Goal: Information Seeking & Learning: Learn about a topic

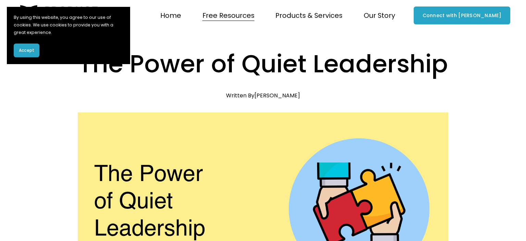
scroll to position [559, 0]
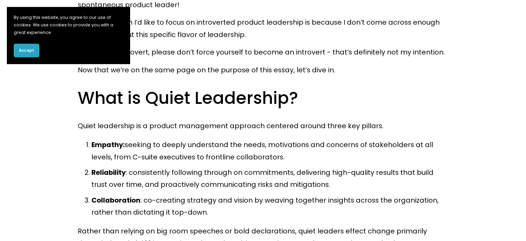
click at [215, 145] on p "Empathy: seeking to deeply understand the needs, motivations and concerns of st…" at bounding box center [269, 151] width 357 height 24
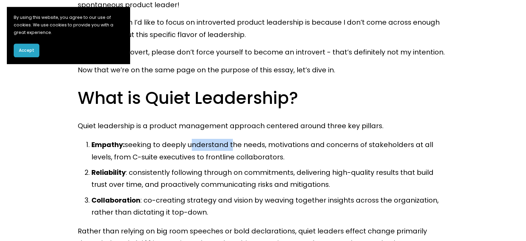
click at [215, 145] on p "Empathy: seeking to deeply understand the needs, motivations and concerns of st…" at bounding box center [269, 151] width 357 height 24
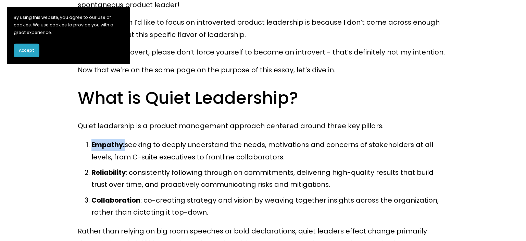
click at [215, 145] on p "Empathy: seeking to deeply understand the needs, motivations and concerns of st…" at bounding box center [269, 151] width 357 height 24
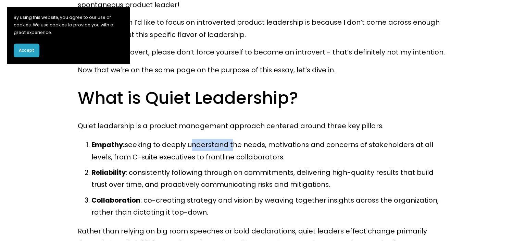
click at [215, 145] on p "Empathy: seeking to deeply understand the needs, motivations and concerns of st…" at bounding box center [269, 151] width 357 height 24
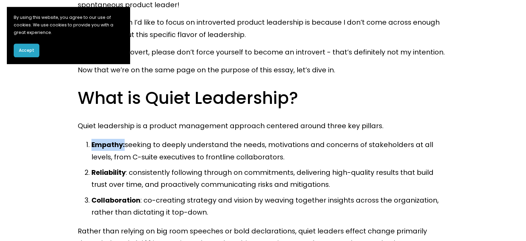
click at [215, 145] on p "Empathy: seeking to deeply understand the needs, motivations and concerns of st…" at bounding box center [269, 151] width 357 height 24
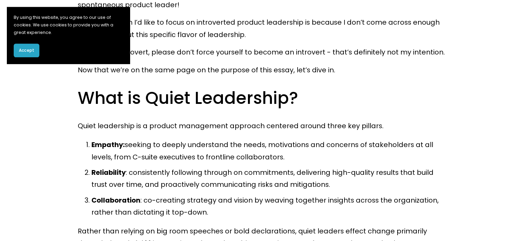
click at [184, 178] on p "Reliability : consistently following through on commitments, delivering high-qu…" at bounding box center [269, 178] width 357 height 24
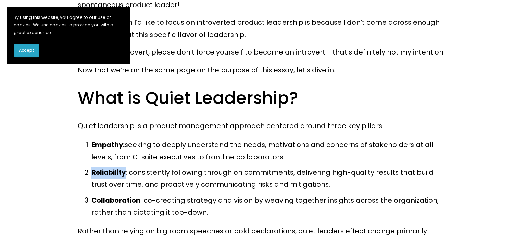
click at [184, 178] on p "Reliability : consistently following through on commitments, delivering high-qu…" at bounding box center [269, 178] width 357 height 24
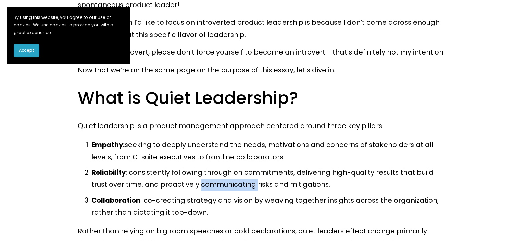
click at [184, 178] on p "Reliability : consistently following through on commitments, delivering high-qu…" at bounding box center [269, 178] width 357 height 24
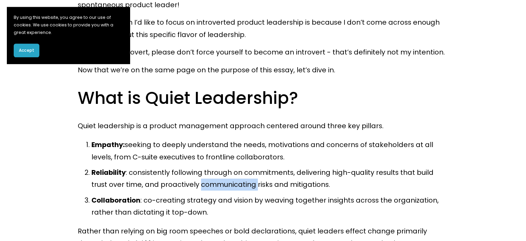
click at [184, 178] on p "Reliability : consistently following through on commitments, delivering high-qu…" at bounding box center [269, 178] width 357 height 24
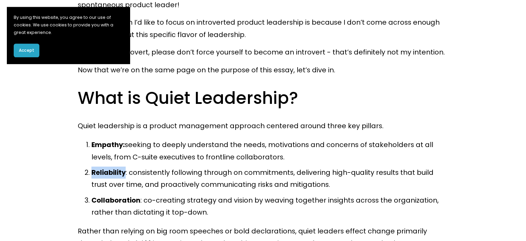
click at [184, 178] on p "Reliability : consistently following through on commitments, delivering high-qu…" at bounding box center [269, 178] width 357 height 24
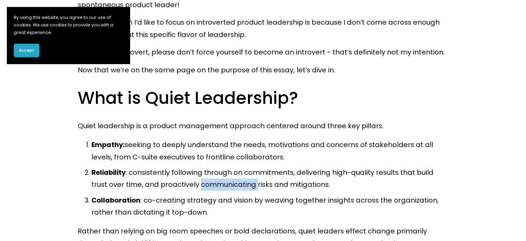
click at [184, 178] on p "Reliability : consistently following through on commitments, delivering high-qu…" at bounding box center [269, 178] width 357 height 24
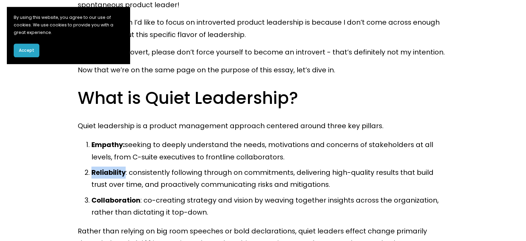
click at [184, 178] on p "Reliability : consistently following through on commitments, delivering high-qu…" at bounding box center [269, 178] width 357 height 24
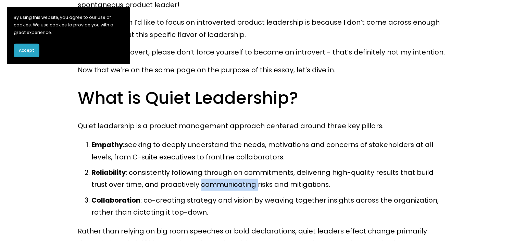
click at [184, 178] on p "Reliability : consistently following through on commitments, delivering high-qu…" at bounding box center [269, 178] width 357 height 24
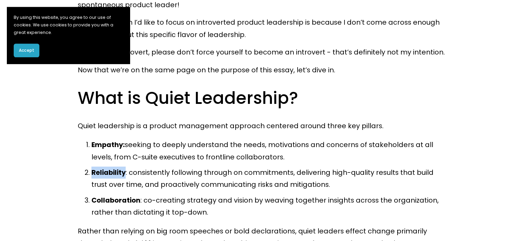
click at [184, 178] on p "Reliability : consistently following through on commitments, delivering high-qu…" at bounding box center [269, 178] width 357 height 24
click at [177, 203] on p "Collaboration : co-creating strategy and vision by weaving together insights ac…" at bounding box center [269, 206] width 357 height 24
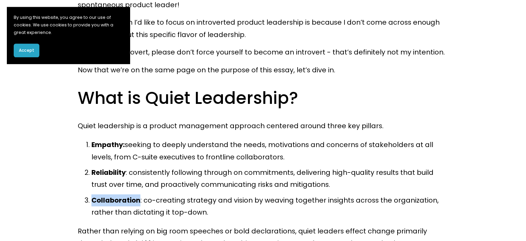
click at [177, 203] on p "Collaboration : co-creating strategy and vision by weaving together insights ac…" at bounding box center [269, 206] width 357 height 24
click at [28, 47] on button "Accept" at bounding box center [27, 50] width 26 height 14
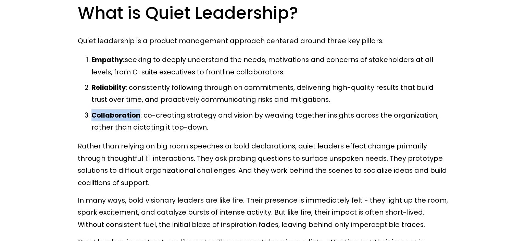
scroll to position [646, 0]
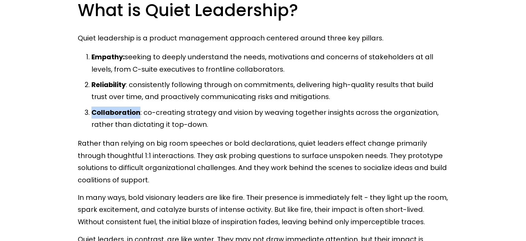
click at [143, 129] on p "Collaboration : co-creating strategy and vision by weaving together insights ac…" at bounding box center [269, 118] width 357 height 24
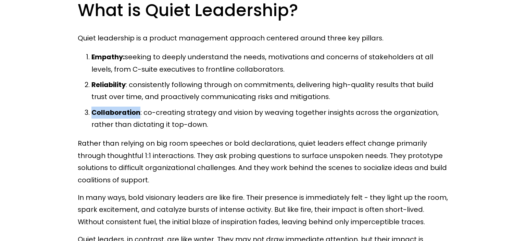
click at [143, 129] on p "Collaboration : co-creating strategy and vision by weaving together insights ac…" at bounding box center [269, 118] width 357 height 24
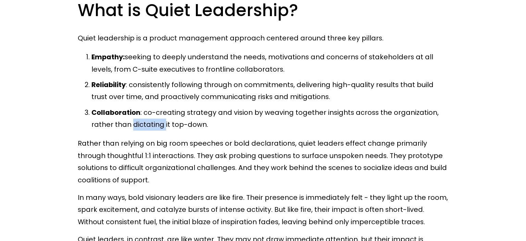
click at [143, 129] on p "Collaboration : co-creating strategy and vision by weaving together insights ac…" at bounding box center [269, 118] width 357 height 24
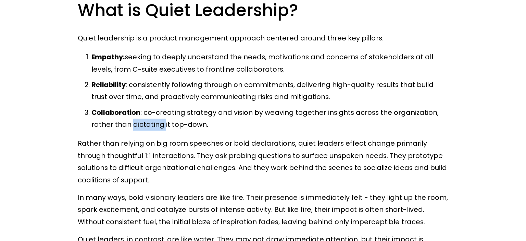
click at [143, 129] on p "Collaboration : co-creating strategy and vision by weaving together insights ac…" at bounding box center [269, 118] width 357 height 24
click at [119, 148] on p "Rather than relying on big room speeches or bold declarations, quiet leaders ef…" at bounding box center [263, 161] width 371 height 49
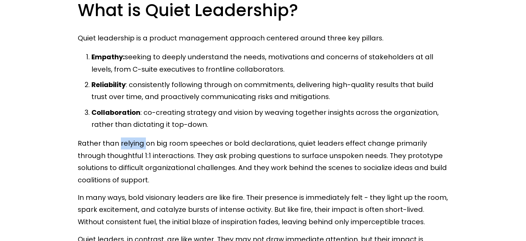
click at [119, 148] on p "Rather than relying on big room speeches or bold declarations, quiet leaders ef…" at bounding box center [263, 161] width 371 height 49
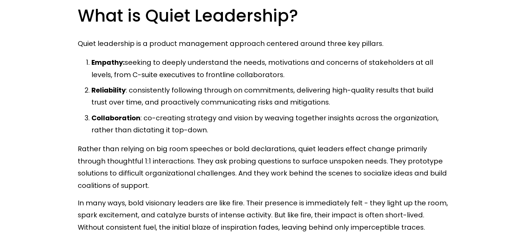
click at [119, 148] on p "Rather than relying on big room speeches or bold declarations, quiet leaders ef…" at bounding box center [263, 167] width 371 height 49
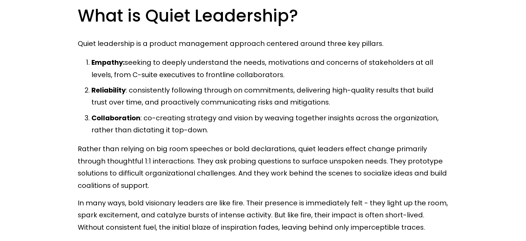
click at [119, 148] on p "Rather than relying on big room speeches or bold declarations, quiet leaders ef…" at bounding box center [263, 167] width 371 height 49
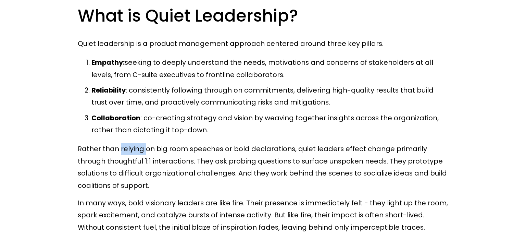
click at [119, 148] on p "Rather than relying on big room speeches or bold declarations, quiet leaders ef…" at bounding box center [263, 167] width 371 height 49
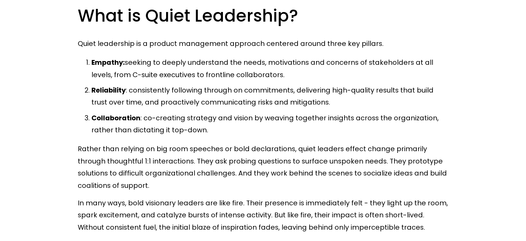
click at [119, 148] on p "Rather than relying on big room speeches or bold declarations, quiet leaders ef…" at bounding box center [263, 167] width 371 height 49
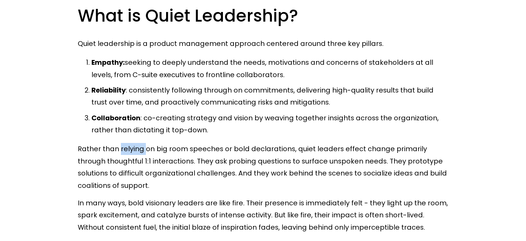
click at [119, 148] on p "Rather than relying on big room speeches or bold declarations, quiet leaders ef…" at bounding box center [263, 167] width 371 height 49
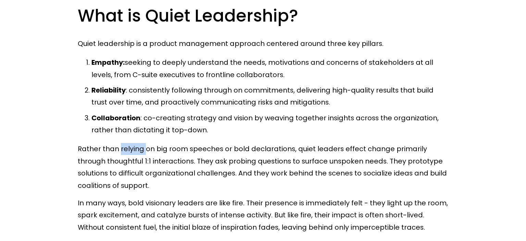
click at [119, 148] on p "Rather than relying on big room speeches or bold declarations, quiet leaders ef…" at bounding box center [263, 167] width 371 height 49
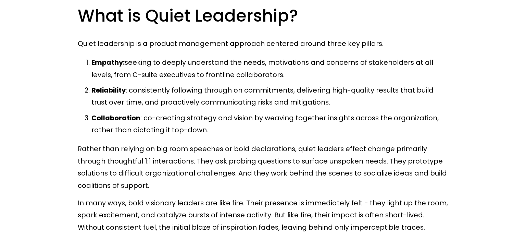
click at [119, 148] on p "Rather than relying on big room speeches or bold declarations, quiet leaders ef…" at bounding box center [263, 167] width 371 height 49
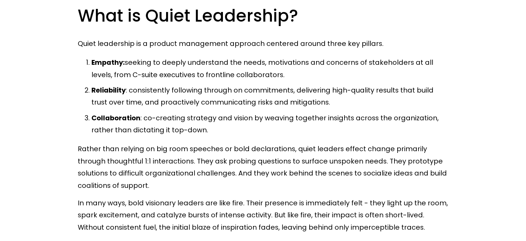
click at [119, 148] on p "Rather than relying on big room speeches or bold declarations, quiet leaders ef…" at bounding box center [263, 167] width 371 height 49
click at [118, 204] on p "In many ways, bold visionary leaders are like fire. Their presence is immediate…" at bounding box center [263, 215] width 371 height 36
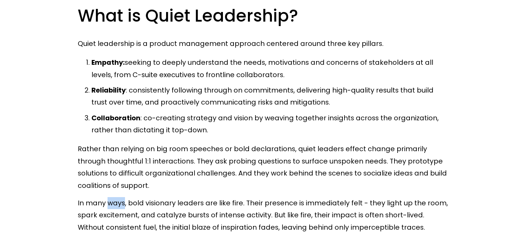
click at [118, 204] on p "In many ways, bold visionary leaders are like fire. Their presence is immediate…" at bounding box center [263, 215] width 371 height 36
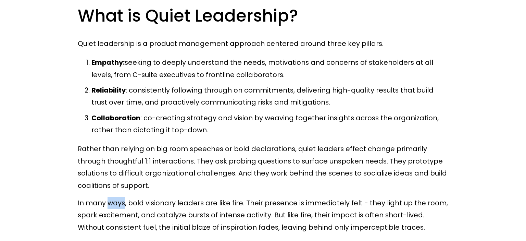
click at [118, 204] on p "In many ways, bold visionary leaders are like fire. Their presence is immediate…" at bounding box center [263, 215] width 371 height 36
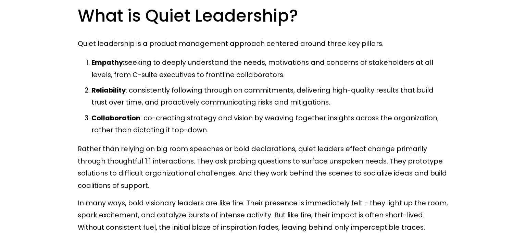
click at [118, 204] on p "In many ways, bold visionary leaders are like fire. Their presence is immediate…" at bounding box center [263, 215] width 371 height 36
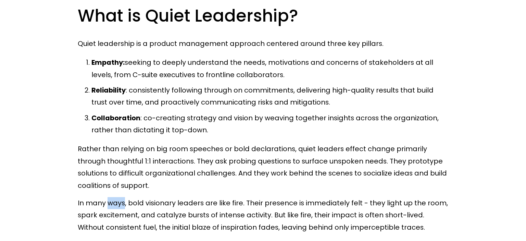
click at [118, 204] on p "In many ways, bold visionary leaders are like fire. Their presence is immediate…" at bounding box center [263, 215] width 371 height 36
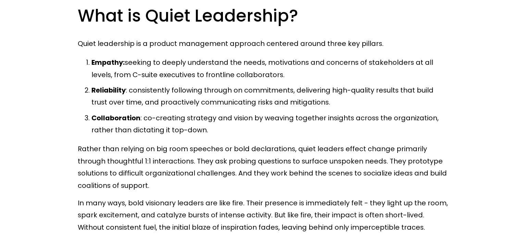
click at [118, 204] on p "In many ways, bold visionary leaders are like fire. Their presence is immediate…" at bounding box center [263, 215] width 371 height 36
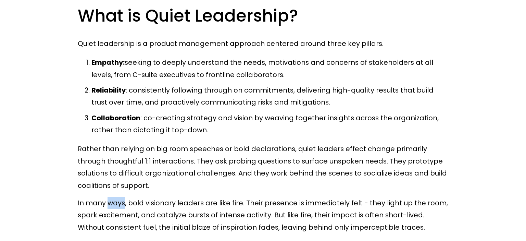
click at [118, 204] on p "In many ways, bold visionary leaders are like fire. Their presence is immediate…" at bounding box center [263, 215] width 371 height 36
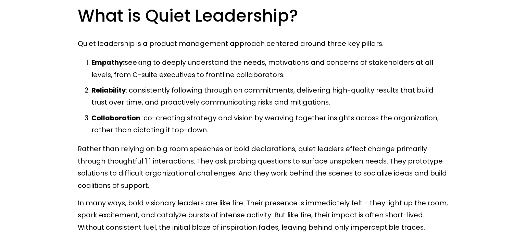
click at [118, 204] on p "In many ways, bold visionary leaders are like fire. Their presence is immediate…" at bounding box center [263, 215] width 371 height 36
click at [205, 99] on p "Reliability : consistently following through on commitments, delivering high-qu…" at bounding box center [269, 96] width 357 height 24
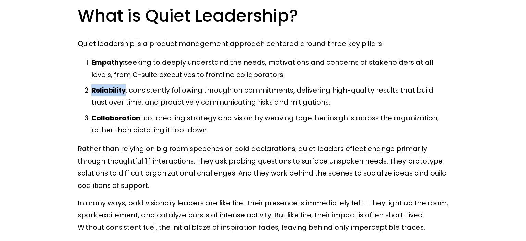
click at [205, 99] on p "Reliability : consistently following through on commitments, delivering high-qu…" at bounding box center [269, 96] width 357 height 24
click at [180, 120] on p "Collaboration : co-creating strategy and vision by weaving together insights ac…" at bounding box center [269, 124] width 357 height 24
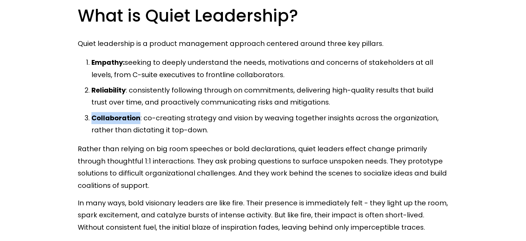
click at [180, 120] on p "Collaboration : co-creating strategy and vision by weaving together insights ac…" at bounding box center [269, 124] width 357 height 24
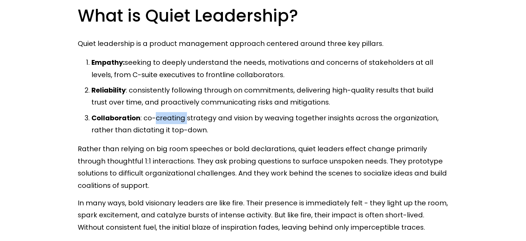
click at [180, 120] on p "Collaboration : co-creating strategy and vision by weaving together insights ac…" at bounding box center [269, 124] width 357 height 24
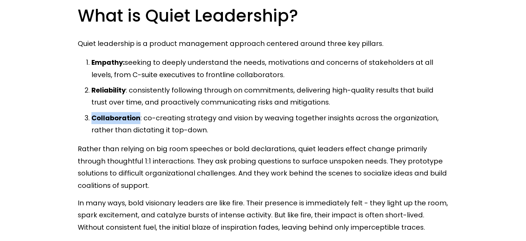
click at [180, 120] on p "Collaboration : co-creating strategy and vision by weaving together insights ac…" at bounding box center [269, 124] width 357 height 24
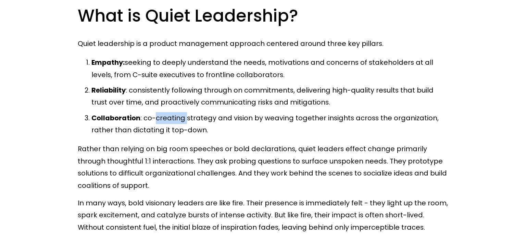
click at [180, 120] on p "Collaboration : co-creating strategy and vision by weaving together insights ac…" at bounding box center [269, 124] width 357 height 24
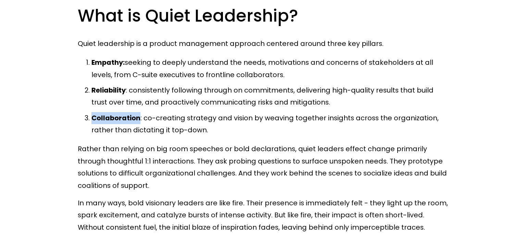
click at [180, 120] on p "Collaboration : co-creating strategy and vision by weaving together insights ac…" at bounding box center [269, 124] width 357 height 24
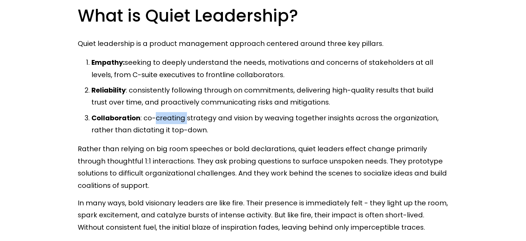
click at [180, 120] on p "Collaboration : co-creating strategy and vision by weaving together insights ac…" at bounding box center [269, 124] width 357 height 24
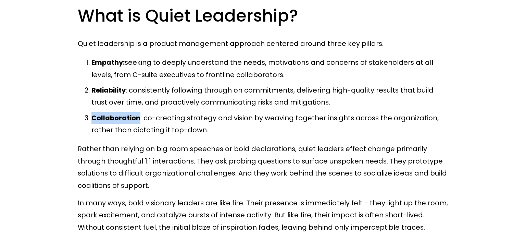
click at [180, 120] on p "Collaboration : co-creating strategy and vision by weaving together insights ac…" at bounding box center [269, 124] width 357 height 24
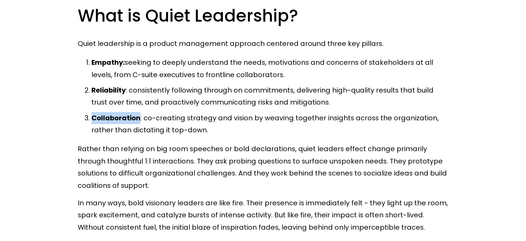
click at [180, 120] on p "Collaboration : co-creating strategy and vision by weaving together insights ac…" at bounding box center [269, 124] width 357 height 24
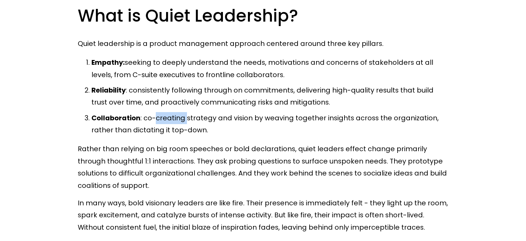
click at [180, 120] on p "Collaboration : co-creating strategy and vision by weaving together insights ac…" at bounding box center [269, 124] width 357 height 24
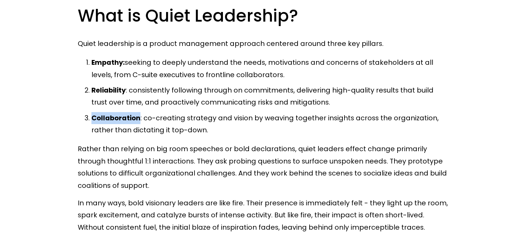
click at [180, 120] on p "Collaboration : co-creating strategy and vision by weaving together insights ac…" at bounding box center [269, 124] width 357 height 24
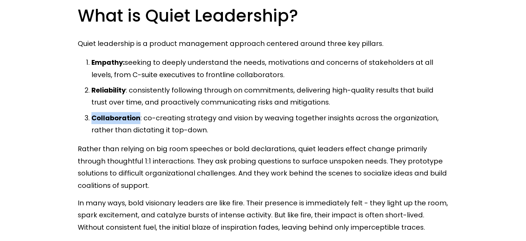
click at [180, 120] on p "Collaboration : co-creating strategy and vision by weaving together insights ac…" at bounding box center [269, 124] width 357 height 24
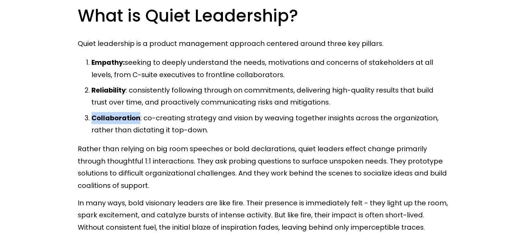
click at [180, 120] on p "Collaboration : co-creating strategy and vision by weaving together insights ac…" at bounding box center [269, 124] width 357 height 24
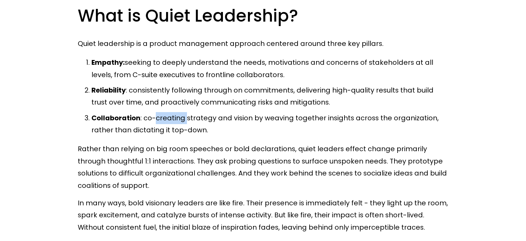
click at [180, 120] on p "Collaboration : co-creating strategy and vision by weaving together insights ac…" at bounding box center [269, 124] width 357 height 24
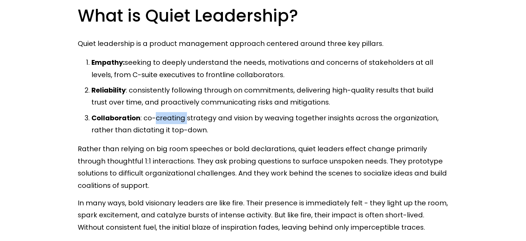
click at [180, 120] on p "Collaboration : co-creating strategy and vision by weaving together insights ac…" at bounding box center [269, 124] width 357 height 24
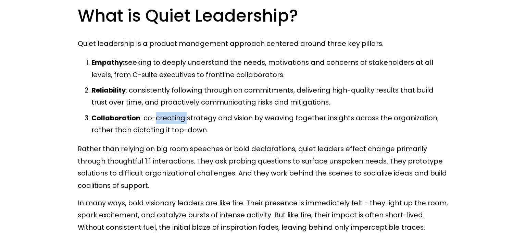
click at [180, 120] on p "Collaboration : co-creating strategy and vision by weaving together insights ac…" at bounding box center [269, 124] width 357 height 24
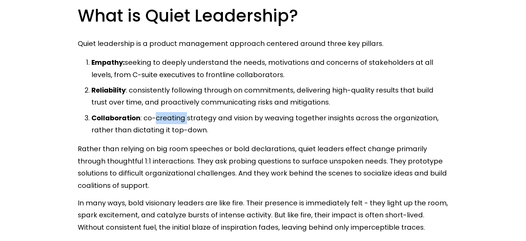
click at [180, 120] on p "Collaboration : co-creating strategy and vision by weaving together insights ac…" at bounding box center [269, 124] width 357 height 24
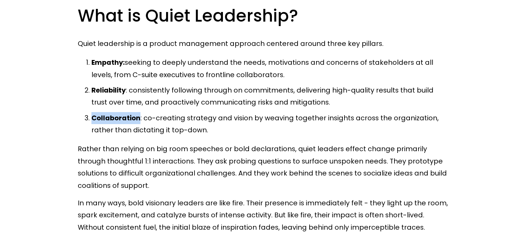
click at [180, 120] on p "Collaboration : co-creating strategy and vision by weaving together insights ac…" at bounding box center [269, 124] width 357 height 24
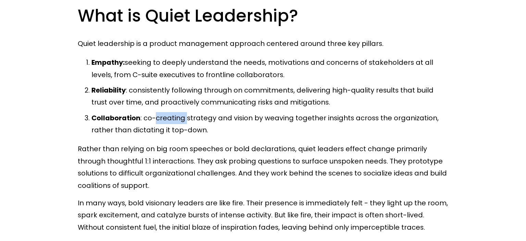
click at [180, 120] on p "Collaboration : co-creating strategy and vision by weaving together insights ac…" at bounding box center [269, 124] width 357 height 24
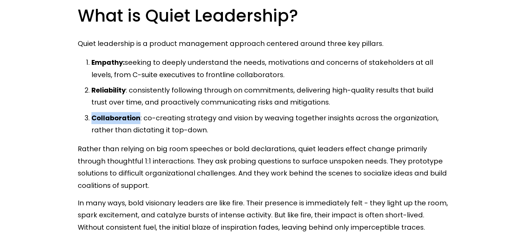
click at [180, 120] on p "Collaboration : co-creating strategy and vision by weaving together insights ac…" at bounding box center [269, 124] width 357 height 24
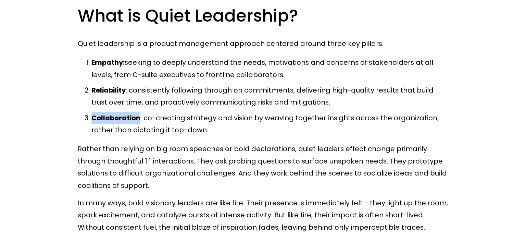
click at [180, 120] on p "Collaboration : co-creating strategy and vision by weaving together insights ac…" at bounding box center [269, 124] width 357 height 24
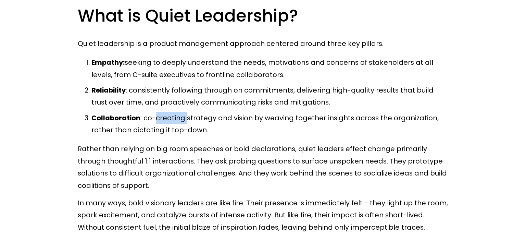
click at [180, 120] on p "Collaboration : co-creating strategy and vision by weaving together insights ac…" at bounding box center [269, 124] width 357 height 24
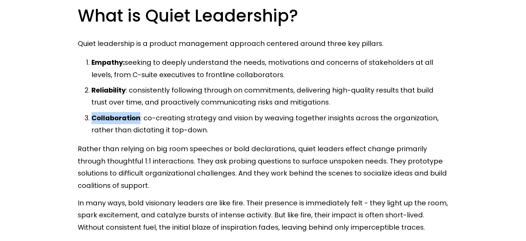
click at [180, 120] on p "Collaboration : co-creating strategy and vision by weaving together insights ac…" at bounding box center [269, 124] width 357 height 24
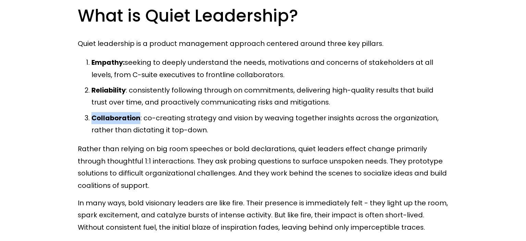
click at [180, 120] on p "Collaboration : co-creating strategy and vision by weaving together insights ac…" at bounding box center [269, 124] width 357 height 24
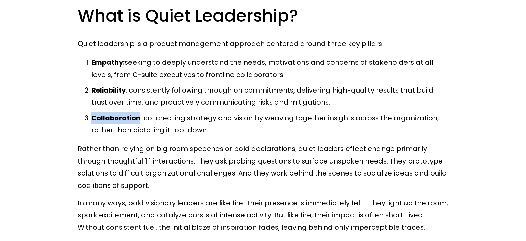
click at [180, 120] on p "Collaboration : co-creating strategy and vision by weaving together insights ac…" at bounding box center [269, 124] width 357 height 24
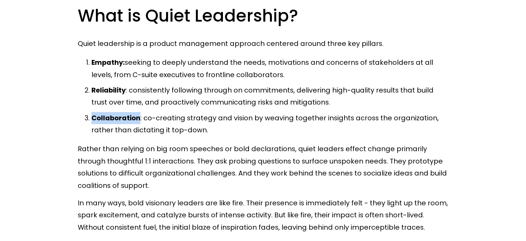
click at [180, 120] on p "Collaboration : co-creating strategy and vision by weaving together insights ac…" at bounding box center [269, 124] width 357 height 24
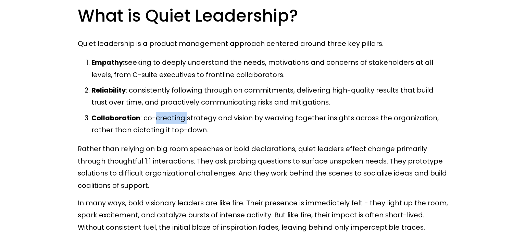
click at [180, 120] on p "Collaboration : co-creating strategy and vision by weaving together insights ac…" at bounding box center [269, 124] width 357 height 24
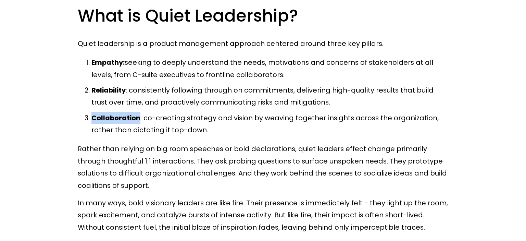
click at [180, 120] on p "Collaboration : co-creating strategy and vision by weaving together insights ac…" at bounding box center [269, 124] width 357 height 24
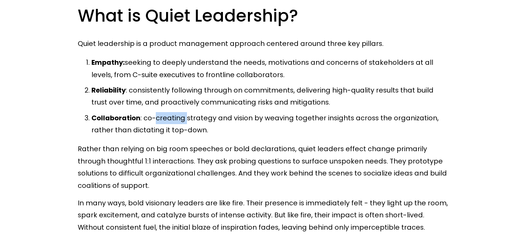
click at [180, 120] on p "Collaboration : co-creating strategy and vision by weaving together insights ac…" at bounding box center [269, 124] width 357 height 24
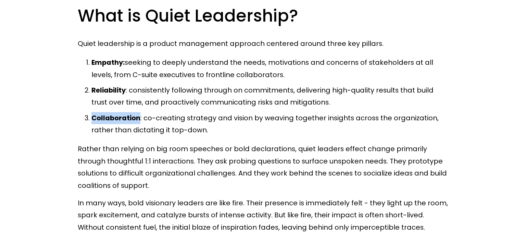
click at [180, 120] on p "Collaboration : co-creating strategy and vision by weaving together insights ac…" at bounding box center [269, 124] width 357 height 24
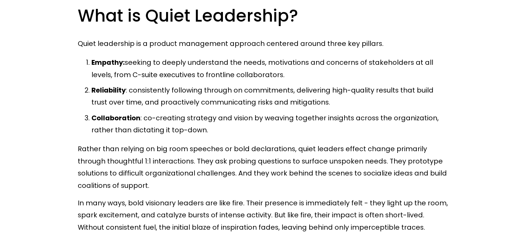
click at [180, 120] on p "Collaboration : co-creating strategy and vision by weaving together insights ac…" at bounding box center [269, 124] width 357 height 24
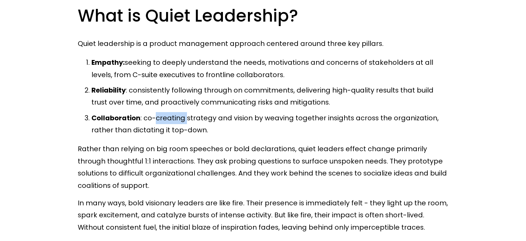
click at [180, 120] on p "Collaboration : co-creating strategy and vision by weaving together insights ac…" at bounding box center [269, 124] width 357 height 24
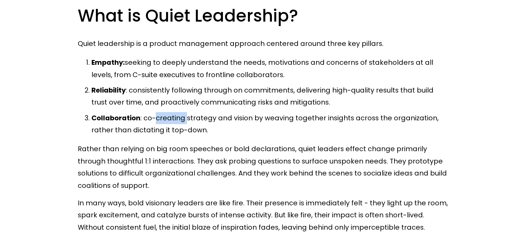
click at [180, 120] on p "Collaboration : co-creating strategy and vision by weaving together insights ac…" at bounding box center [269, 124] width 357 height 24
click at [162, 152] on p "Rather than relying on big room speeches or bold declarations, quiet leaders ef…" at bounding box center [263, 167] width 371 height 49
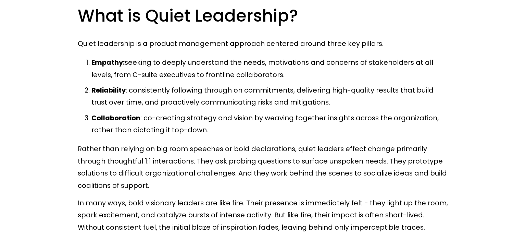
click at [162, 152] on p "Rather than relying on big room speeches or bold declarations, quiet leaders ef…" at bounding box center [263, 167] width 371 height 49
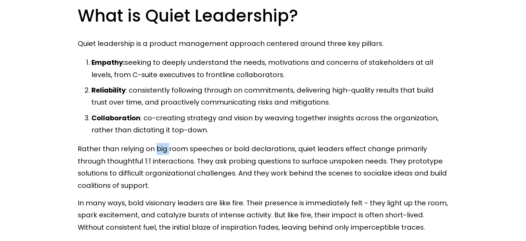
click at [162, 152] on p "Rather than relying on big room speeches or bold declarations, quiet leaders ef…" at bounding box center [263, 167] width 371 height 49
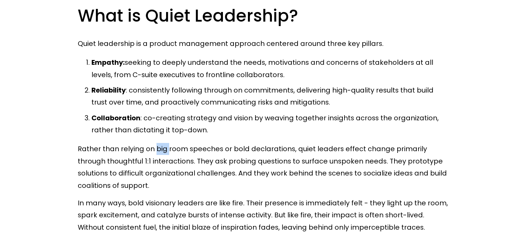
click at [162, 152] on p "Rather than relying on big room speeches or bold declarations, quiet leaders ef…" at bounding box center [263, 167] width 371 height 49
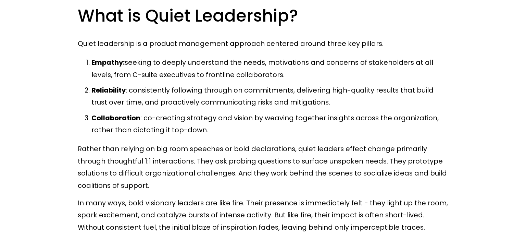
click at [162, 152] on p "Rather than relying on big room speeches or bold declarations, quiet leaders ef…" at bounding box center [263, 167] width 371 height 49
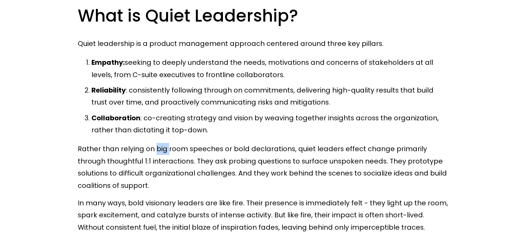
click at [162, 152] on p "Rather than relying on big room speeches or bold declarations, quiet leaders ef…" at bounding box center [263, 167] width 371 height 49
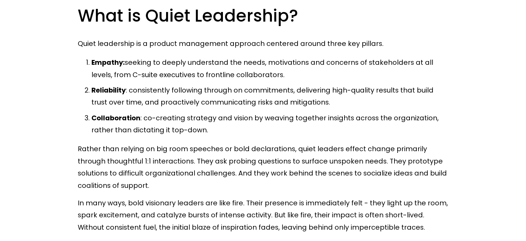
click at [162, 152] on p "Rather than relying on big room speeches or bold declarations, quiet leaders ef…" at bounding box center [263, 167] width 371 height 49
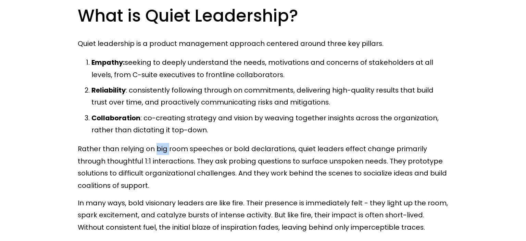
click at [162, 152] on p "Rather than relying on big room speeches or bold declarations, quiet leaders ef…" at bounding box center [263, 167] width 371 height 49
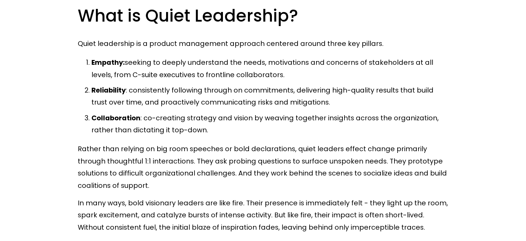
click at [126, 197] on p "In many ways, bold visionary leaders are like fire. Their presence is immediate…" at bounding box center [263, 215] width 371 height 36
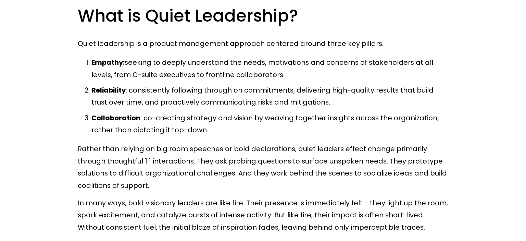
click at [126, 197] on p "In many ways, bold visionary leaders are like fire. Their presence is immediate…" at bounding box center [263, 215] width 371 height 36
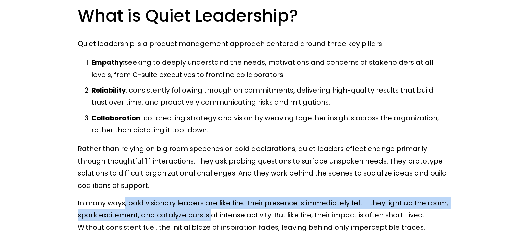
drag, startPoint x: 126, startPoint y: 197, endPoint x: 202, endPoint y: 215, distance: 78.5
click at [202, 215] on p "In many ways, bold visionary leaders are like fire. Their presence is immediate…" at bounding box center [263, 215] width 371 height 36
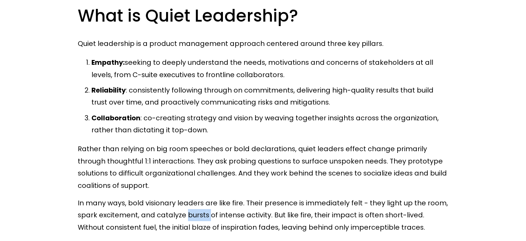
click at [202, 215] on p "In many ways, bold visionary leaders are like fire. Their presence is immediate…" at bounding box center [263, 215] width 371 height 36
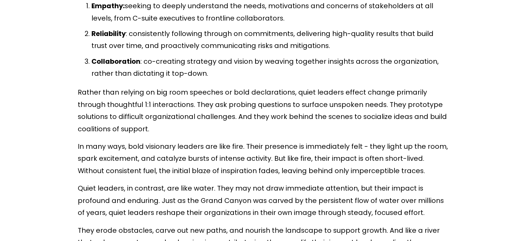
scroll to position [715, 0]
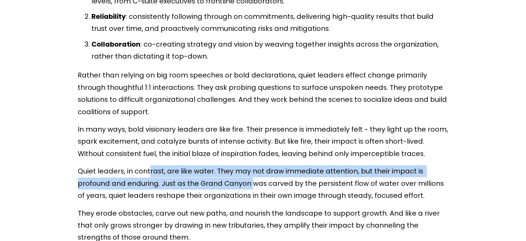
drag, startPoint x: 149, startPoint y: 168, endPoint x: 216, endPoint y: 179, distance: 68.1
click at [216, 179] on p "Quiet leaders, in contrast, are like water. They may not draw immediate attenti…" at bounding box center [263, 183] width 371 height 36
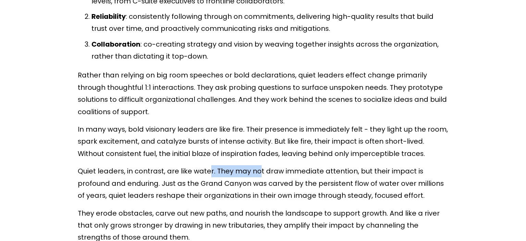
drag, startPoint x: 207, startPoint y: 172, endPoint x: 258, endPoint y: 177, distance: 50.6
click at [258, 177] on p "Quiet leaders, in contrast, are like water. They may not draw immediate attenti…" at bounding box center [263, 183] width 371 height 36
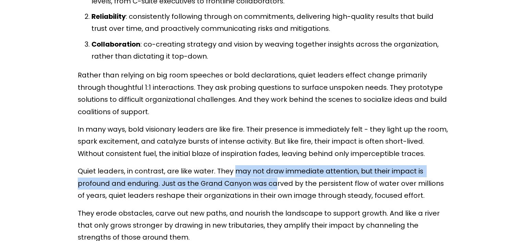
drag, startPoint x: 233, startPoint y: 175, endPoint x: 240, endPoint y: 180, distance: 9.4
click at [240, 180] on p "Quiet leaders, in contrast, are like water. They may not draw immediate attenti…" at bounding box center [263, 183] width 371 height 36
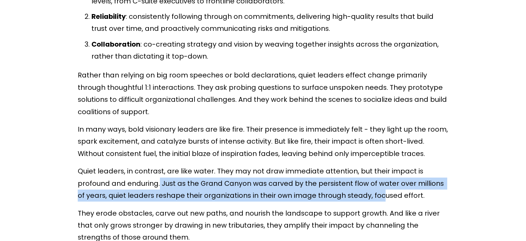
drag, startPoint x: 125, startPoint y: 180, endPoint x: 347, endPoint y: 191, distance: 222.5
click at [347, 191] on p "Quiet leaders, in contrast, are like water. They may not draw immediate attenti…" at bounding box center [263, 183] width 371 height 36
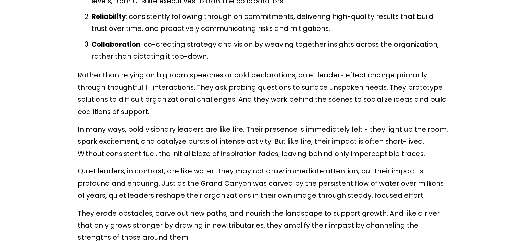
click at [318, 184] on p "Quiet leaders, in contrast, are like water. They may not draw immediate attenti…" at bounding box center [263, 183] width 371 height 36
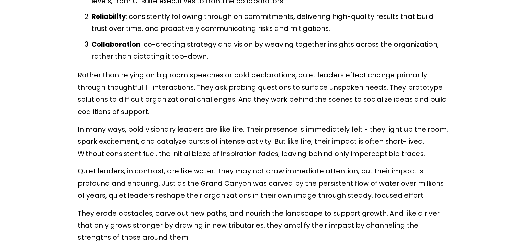
click at [318, 184] on p "Quiet leaders, in contrast, are like water. They may not draw immediate attenti…" at bounding box center [263, 183] width 371 height 36
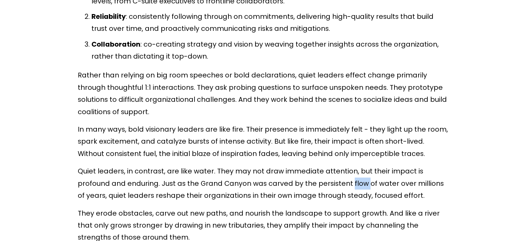
click at [318, 184] on p "Quiet leaders, in contrast, are like water. They may not draw immediate attenti…" at bounding box center [263, 183] width 371 height 36
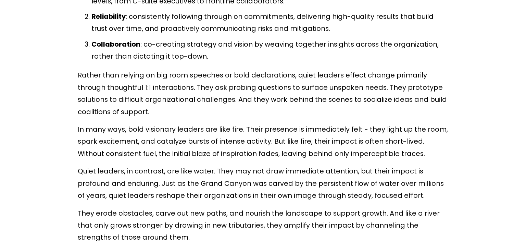
click at [318, 184] on p "Quiet leaders, in contrast, are like water. They may not draw immediate attenti…" at bounding box center [263, 183] width 371 height 36
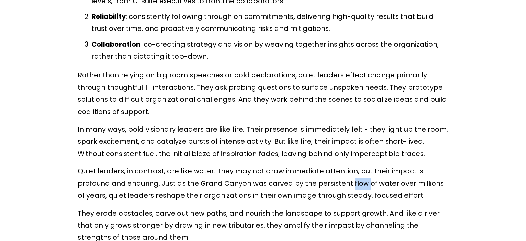
click at [318, 184] on p "Quiet leaders, in contrast, are like water. They may not draw immediate attenti…" at bounding box center [263, 183] width 371 height 36
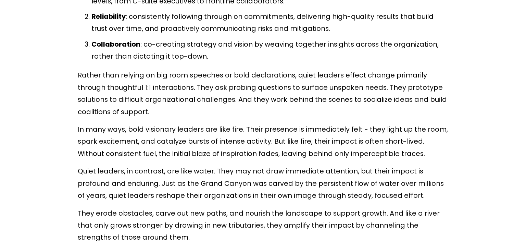
click at [318, 184] on p "Quiet leaders, in contrast, are like water. They may not draw immediate attenti…" at bounding box center [263, 183] width 371 height 36
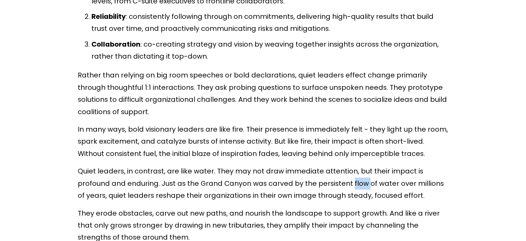
click at [318, 184] on p "Quiet leaders, in contrast, are like water. They may not draw immediate attenti…" at bounding box center [263, 183] width 371 height 36
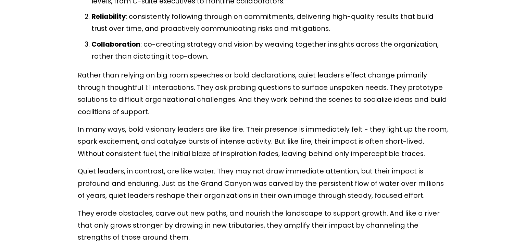
click at [318, 184] on p "Quiet leaders, in contrast, are like water. They may not draw immediate attenti…" at bounding box center [263, 183] width 371 height 36
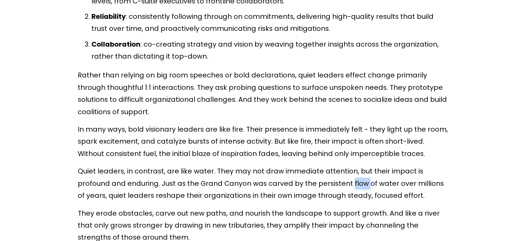
click at [318, 184] on p "Quiet leaders, in contrast, are like water. They may not draw immediate attenti…" at bounding box center [263, 183] width 371 height 36
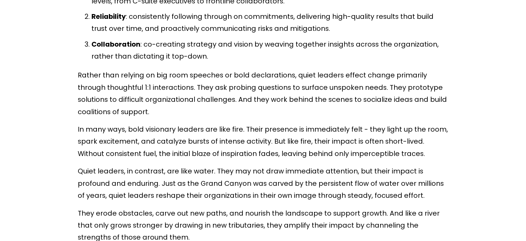
click at [318, 184] on p "Quiet leaders, in contrast, are like water. They may not draw immediate attenti…" at bounding box center [263, 183] width 371 height 36
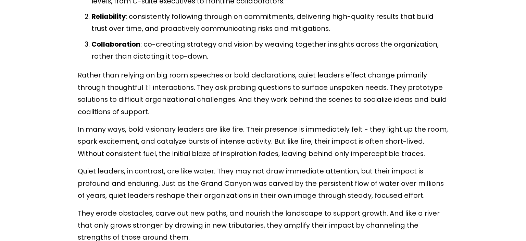
click at [318, 184] on p "Quiet leaders, in contrast, are like water. They may not draw immediate attenti…" at bounding box center [263, 183] width 371 height 36
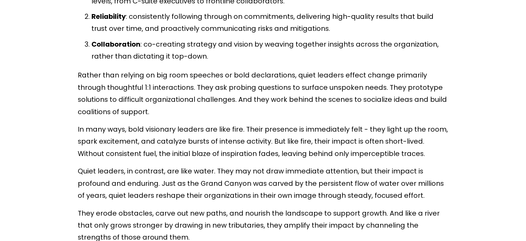
click at [318, 184] on p "Quiet leaders, in contrast, are like water. They may not draw immediate attenti…" at bounding box center [263, 183] width 371 height 36
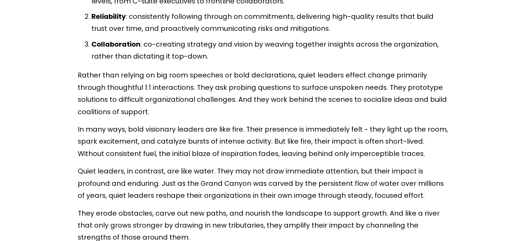
click at [318, 184] on p "Quiet leaders, in contrast, are like water. They may not draw immediate attenti…" at bounding box center [263, 183] width 371 height 36
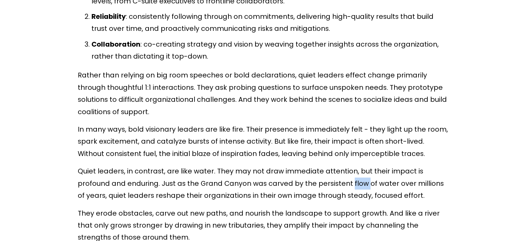
click at [318, 184] on p "Quiet leaders, in contrast, are like water. They may not draw immediate attenti…" at bounding box center [263, 183] width 371 height 36
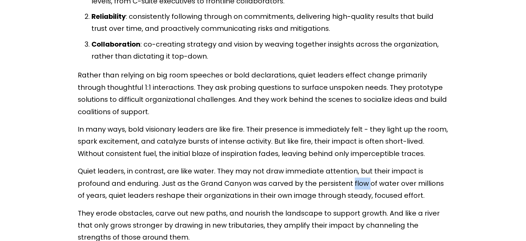
click at [318, 184] on p "Quiet leaders, in contrast, are like water. They may not draw immediate attenti…" at bounding box center [263, 183] width 371 height 36
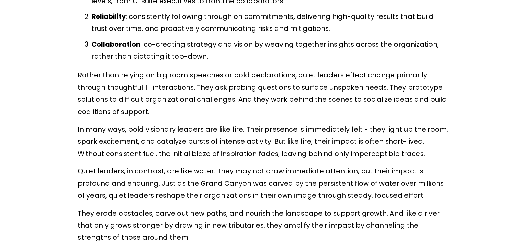
click at [318, 184] on p "Quiet leaders, in contrast, are like water. They may not draw immediate attenti…" at bounding box center [263, 183] width 371 height 36
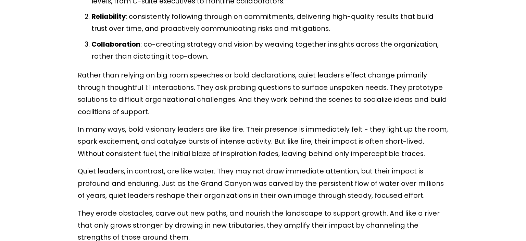
click at [318, 184] on p "Quiet leaders, in contrast, are like water. They may not draw immediate attenti…" at bounding box center [263, 183] width 371 height 36
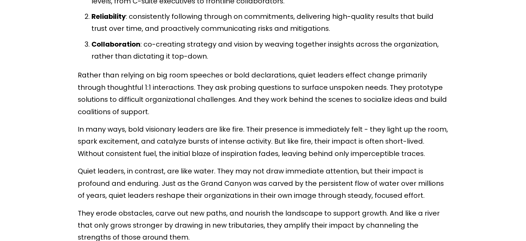
click at [318, 184] on p "Quiet leaders, in contrast, are like water. They may not draw immediate attenti…" at bounding box center [263, 183] width 371 height 36
click at [286, 217] on p "They erode obstacles, carve out new paths, and nourish the landscape to support…" at bounding box center [263, 225] width 371 height 36
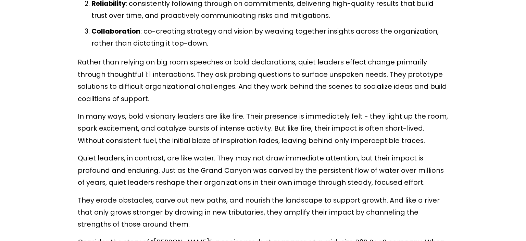
scroll to position [727, 0]
click at [213, 216] on p "They erode obstacles, carve out new paths, and nourish the landscape to support…" at bounding box center [263, 212] width 371 height 36
click at [187, 210] on p "They erode obstacles, carve out new paths, and nourish the landscape to support…" at bounding box center [263, 212] width 371 height 36
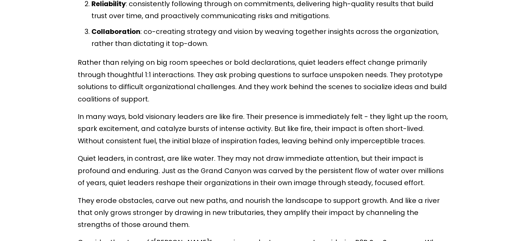
click at [187, 210] on p "They erode obstacles, carve out new paths, and nourish the landscape to support…" at bounding box center [263, 212] width 371 height 36
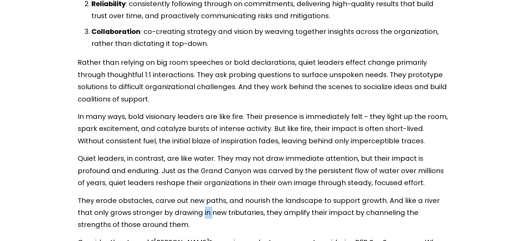
click at [187, 210] on p "They erode obstacles, carve out new paths, and nourish the landscape to support…" at bounding box center [263, 212] width 371 height 36
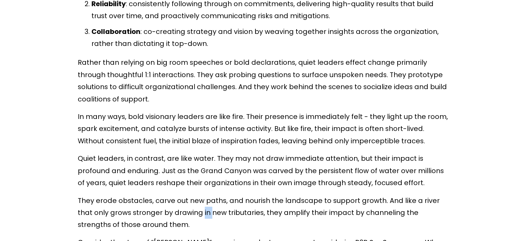
click at [187, 210] on p "They erode obstacles, carve out new paths, and nourish the landscape to support…" at bounding box center [263, 212] width 371 height 36
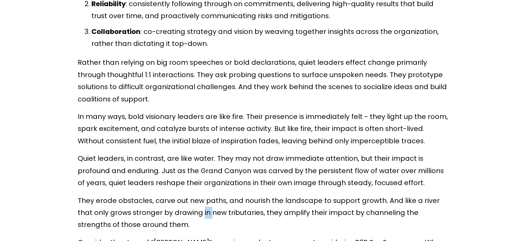
click at [187, 210] on p "They erode obstacles, carve out new paths, and nourish the landscape to support…" at bounding box center [263, 212] width 371 height 36
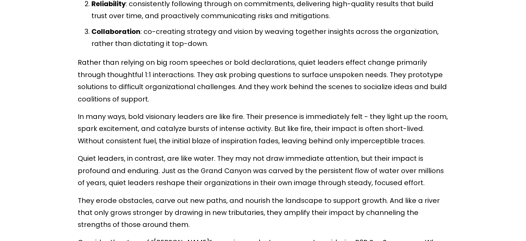
click at [187, 210] on p "They erode obstacles, carve out new paths, and nourish the landscape to support…" at bounding box center [263, 212] width 371 height 36
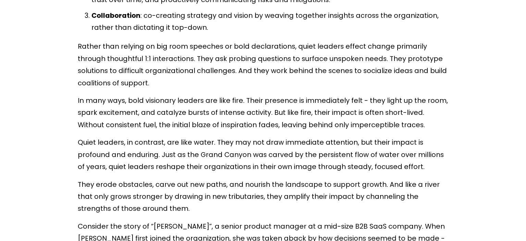
scroll to position [763, 0]
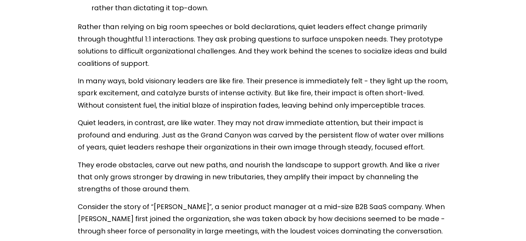
click at [187, 210] on p "Consider the story of “[PERSON_NAME]”, a senior product manager at a mid-size B…" at bounding box center [263, 219] width 371 height 36
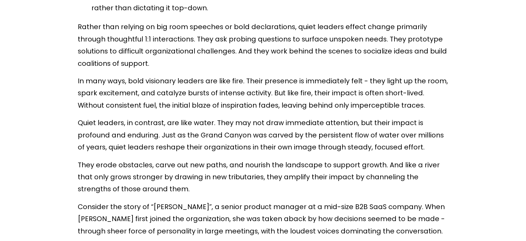
click at [187, 210] on p "Consider the story of “[PERSON_NAME]”, a senior product manager at a mid-size B…" at bounding box center [263, 219] width 371 height 36
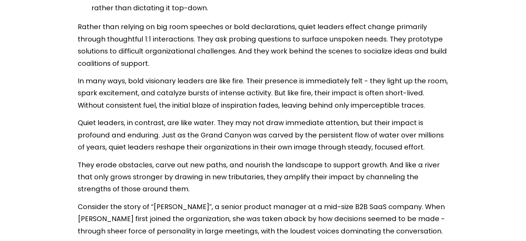
click at [187, 210] on p "Consider the story of “[PERSON_NAME]”, a senior product manager at a mid-size B…" at bounding box center [263, 219] width 371 height 36
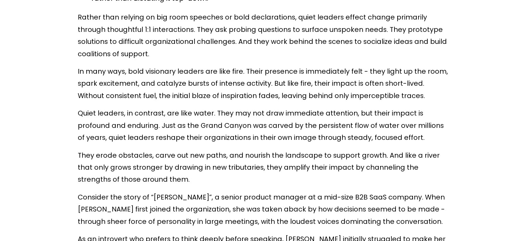
scroll to position [773, 0]
click at [187, 210] on p "Consider the story of “[PERSON_NAME]”, a senior product manager at a mid-size B…" at bounding box center [263, 209] width 371 height 36
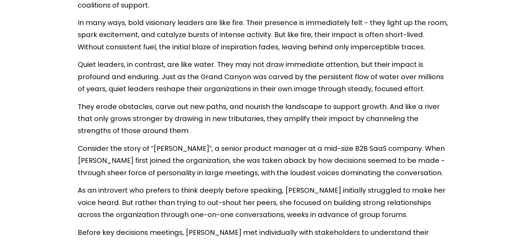
click at [182, 189] on p "As an introvert who prefers to think deeply before speaking, [PERSON_NAME] init…" at bounding box center [263, 202] width 371 height 36
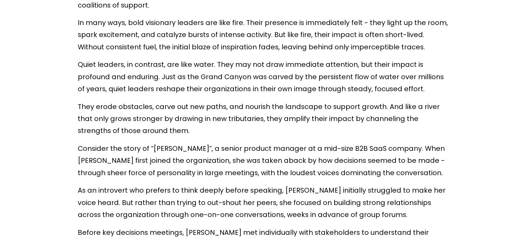
click at [182, 189] on p "As an introvert who prefers to think deeply before speaking, [PERSON_NAME] init…" at bounding box center [263, 202] width 371 height 36
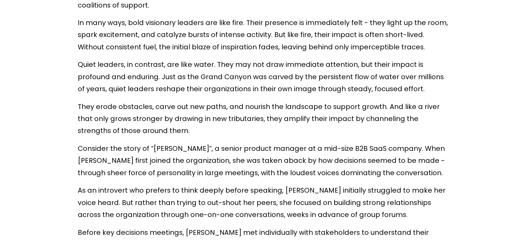
click at [182, 189] on p "As an introvert who prefers to think deeply before speaking, [PERSON_NAME] init…" at bounding box center [263, 202] width 371 height 36
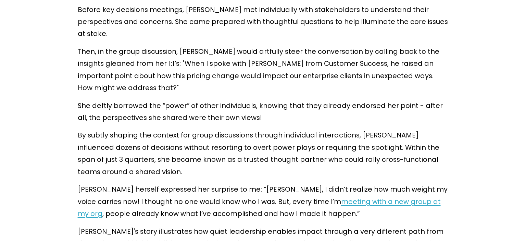
scroll to position [1044, 0]
click at [199, 15] on p "Before key decisions meetings, [PERSON_NAME] met individually with stakeholders…" at bounding box center [263, 22] width 371 height 36
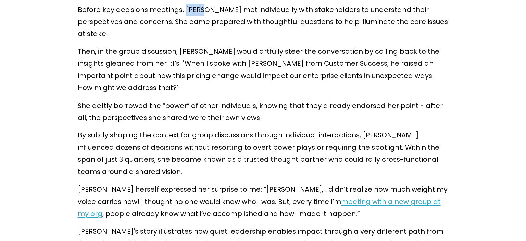
click at [199, 15] on p "Before key decisions meetings, [PERSON_NAME] met individually with stakeholders…" at bounding box center [263, 22] width 371 height 36
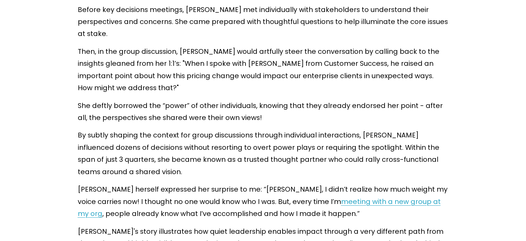
click at [199, 58] on p "Then, in the group discussion, [PERSON_NAME] would artfully steer the conversat…" at bounding box center [263, 70] width 371 height 49
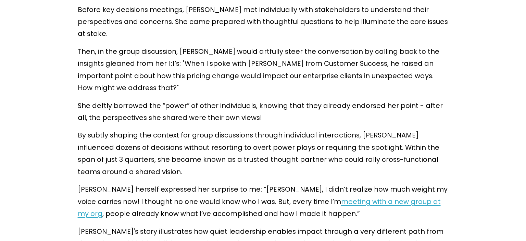
click at [199, 58] on p "Then, in the group discussion, [PERSON_NAME] would artfully steer the conversat…" at bounding box center [263, 70] width 371 height 49
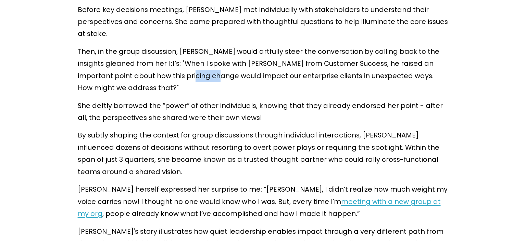
click at [199, 58] on p "Then, in the group discussion, [PERSON_NAME] would artfully steer the conversat…" at bounding box center [263, 70] width 371 height 49
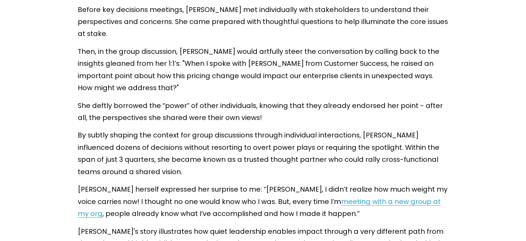
click at [199, 58] on p "Then, in the group discussion, [PERSON_NAME] would artfully steer the conversat…" at bounding box center [263, 70] width 371 height 49
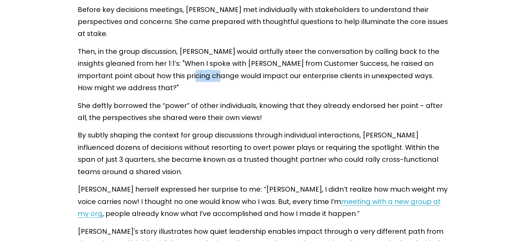
click at [199, 58] on p "Then, in the group discussion, [PERSON_NAME] would artfully steer the conversat…" at bounding box center [263, 70] width 371 height 49
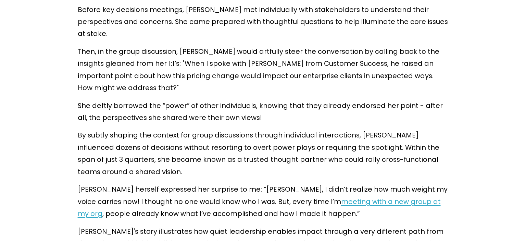
click at [199, 58] on p "Then, in the group discussion, [PERSON_NAME] would artfully steer the conversat…" at bounding box center [263, 70] width 371 height 49
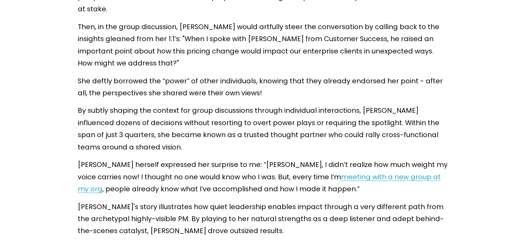
scroll to position [1069, 0]
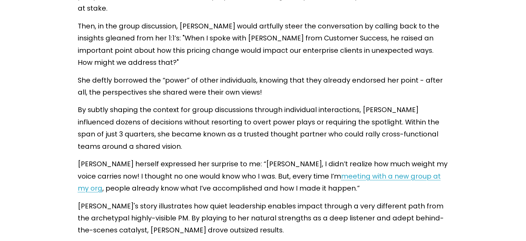
click at [222, 30] on p "Then, in the group discussion, [PERSON_NAME] would artfully steer the conversat…" at bounding box center [263, 44] width 371 height 49
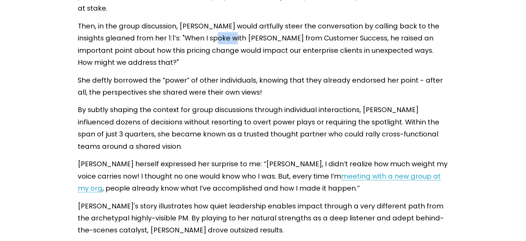
click at [222, 30] on p "Then, in the group discussion, [PERSON_NAME] would artfully steer the conversat…" at bounding box center [263, 44] width 371 height 49
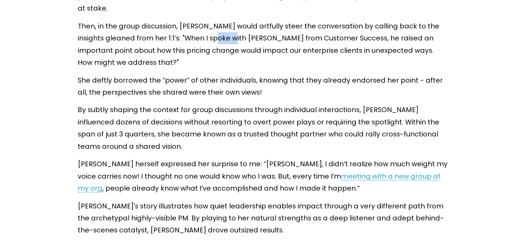
click at [222, 30] on p "Then, in the group discussion, [PERSON_NAME] would artfully steer the conversat…" at bounding box center [263, 44] width 371 height 49
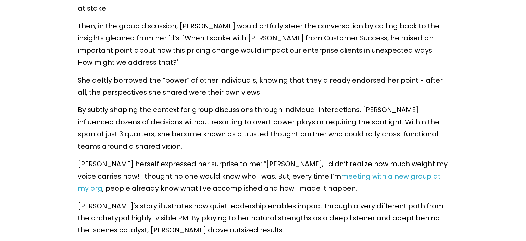
click at [222, 30] on p "Then, in the group discussion, [PERSON_NAME] would artfully steer the conversat…" at bounding box center [263, 44] width 371 height 49
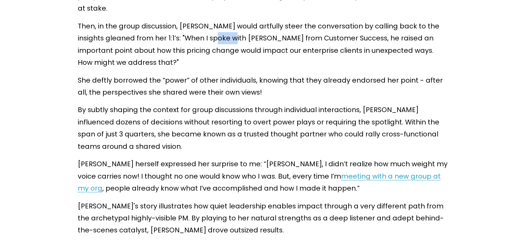
click at [222, 30] on p "Then, in the group discussion, [PERSON_NAME] would artfully steer the conversat…" at bounding box center [263, 44] width 371 height 49
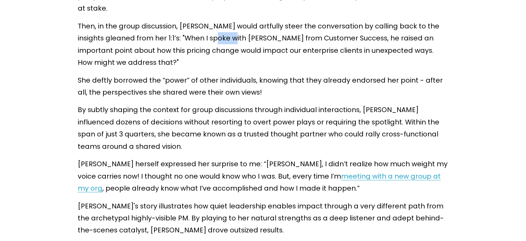
click at [222, 30] on p "Then, in the group discussion, [PERSON_NAME] would artfully steer the conversat…" at bounding box center [263, 44] width 371 height 49
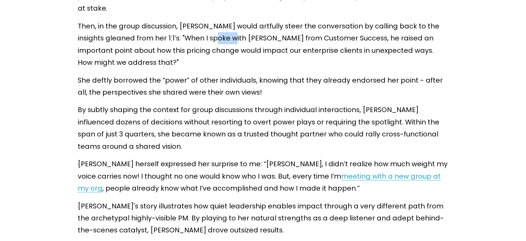
click at [222, 30] on p "Then, in the group discussion, [PERSON_NAME] would artfully steer the conversat…" at bounding box center [263, 44] width 371 height 49
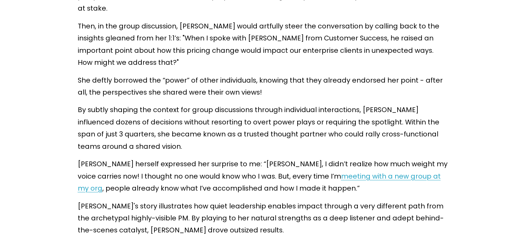
click at [222, 30] on p "Then, in the group discussion, [PERSON_NAME] would artfully steer the conversat…" at bounding box center [263, 44] width 371 height 49
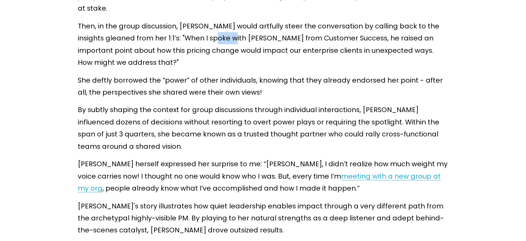
click at [222, 30] on p "Then, in the group discussion, [PERSON_NAME] would artfully steer the conversat…" at bounding box center [263, 44] width 371 height 49
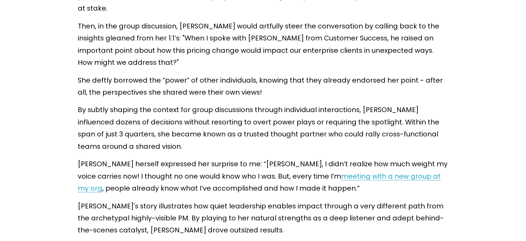
click at [222, 30] on p "Then, in the group discussion, [PERSON_NAME] would artfully steer the conversat…" at bounding box center [263, 44] width 371 height 49
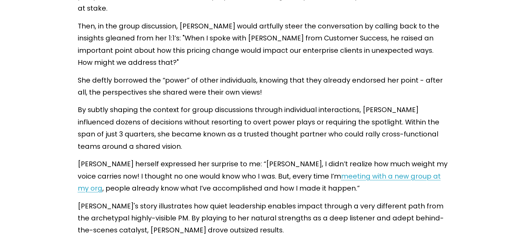
click at [222, 30] on p "Then, in the group discussion, [PERSON_NAME] would artfully steer the conversat…" at bounding box center [263, 44] width 371 height 49
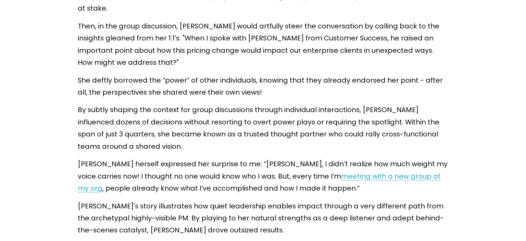
click at [222, 30] on p "Then, in the group discussion, [PERSON_NAME] would artfully steer the conversat…" at bounding box center [263, 44] width 371 height 49
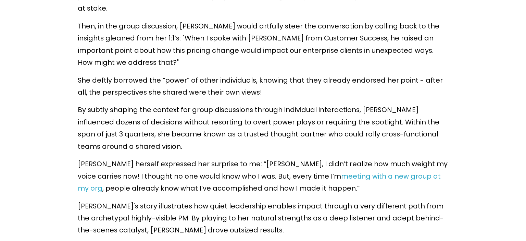
click at [222, 30] on p "Then, in the group discussion, [PERSON_NAME] would artfully steer the conversat…" at bounding box center [263, 44] width 371 height 49
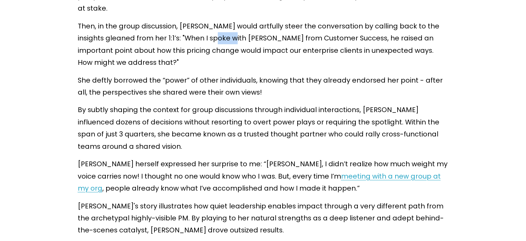
click at [222, 30] on p "Then, in the group discussion, [PERSON_NAME] would artfully steer the conversat…" at bounding box center [263, 44] width 371 height 49
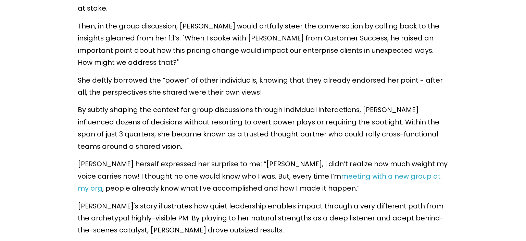
click at [222, 30] on p "Then, in the group discussion, [PERSON_NAME] would artfully steer the conversat…" at bounding box center [263, 44] width 371 height 49
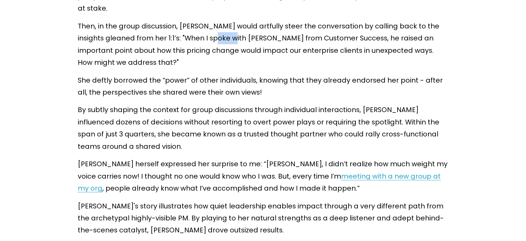
click at [222, 30] on p "Then, in the group discussion, [PERSON_NAME] would artfully steer the conversat…" at bounding box center [263, 44] width 371 height 49
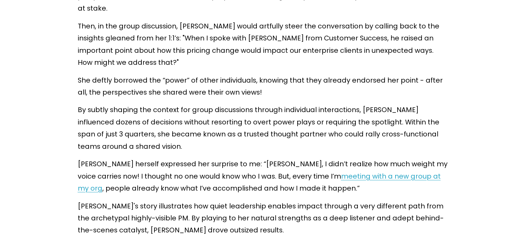
click at [222, 30] on p "Then, in the group discussion, [PERSON_NAME] would artfully steer the conversat…" at bounding box center [263, 44] width 371 height 49
click at [191, 74] on p "She deftly borrowed the “power” of other individuals, knowing that they already…" at bounding box center [263, 86] width 371 height 24
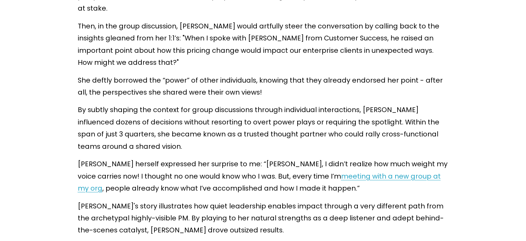
click at [191, 74] on p "She deftly borrowed the “power” of other individuals, knowing that they already…" at bounding box center [263, 86] width 371 height 24
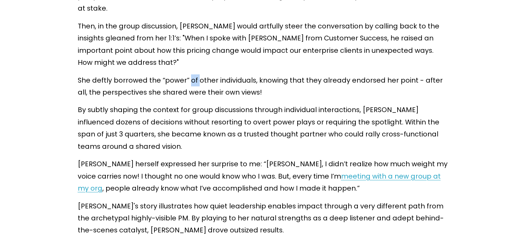
click at [191, 74] on p "She deftly borrowed the “power” of other individuals, knowing that they already…" at bounding box center [263, 86] width 371 height 24
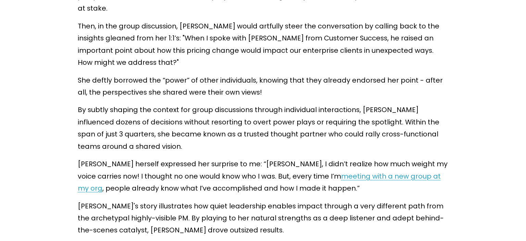
click at [191, 74] on p "She deftly borrowed the “power” of other individuals, knowing that they already…" at bounding box center [263, 86] width 371 height 24
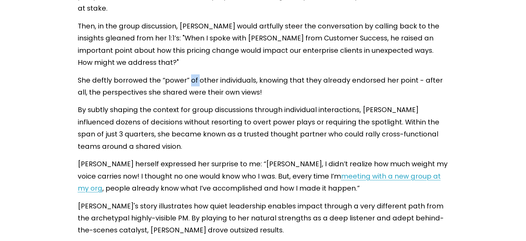
click at [191, 74] on p "She deftly borrowed the “power” of other individuals, knowing that they already…" at bounding box center [263, 86] width 371 height 24
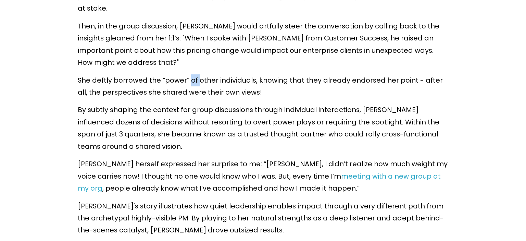
click at [191, 74] on p "She deftly borrowed the “power” of other individuals, knowing that they already…" at bounding box center [263, 86] width 371 height 24
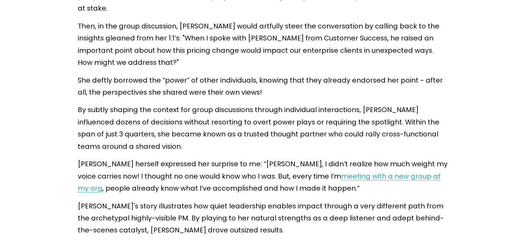
click at [191, 74] on p "She deftly borrowed the “power” of other individuals, knowing that they already…" at bounding box center [263, 86] width 371 height 24
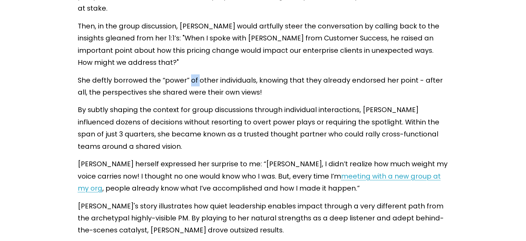
click at [191, 74] on p "She deftly borrowed the “power” of other individuals, knowing that they already…" at bounding box center [263, 86] width 371 height 24
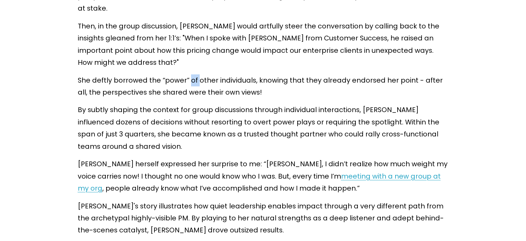
click at [191, 74] on p "She deftly borrowed the “power” of other individuals, knowing that they already…" at bounding box center [263, 86] width 371 height 24
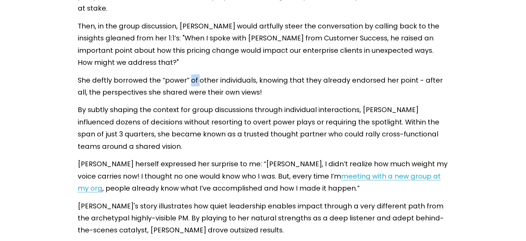
click at [191, 74] on p "She deftly borrowed the “power” of other individuals, knowing that they already…" at bounding box center [263, 86] width 371 height 24
click at [186, 76] on p "She deftly borrowed the “power” of other individuals, knowing that they already…" at bounding box center [263, 86] width 371 height 24
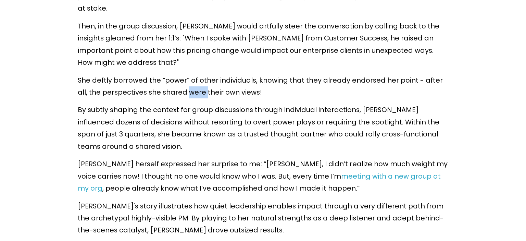
click at [186, 76] on p "She deftly borrowed the “power” of other individuals, knowing that they already…" at bounding box center [263, 86] width 371 height 24
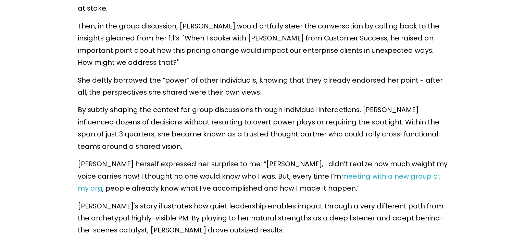
click at [186, 76] on p "She deftly borrowed the “power” of other individuals, knowing that they already…" at bounding box center [263, 86] width 371 height 24
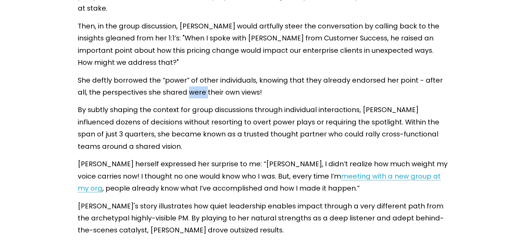
click at [186, 76] on p "She deftly borrowed the “power” of other individuals, knowing that they already…" at bounding box center [263, 86] width 371 height 24
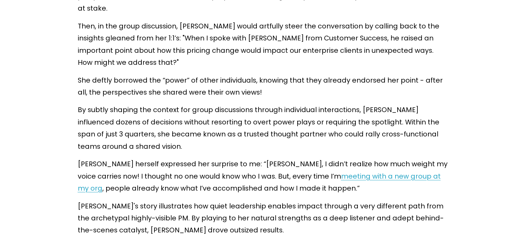
click at [186, 76] on p "She deftly borrowed the “power” of other individuals, knowing that they already…" at bounding box center [263, 86] width 371 height 24
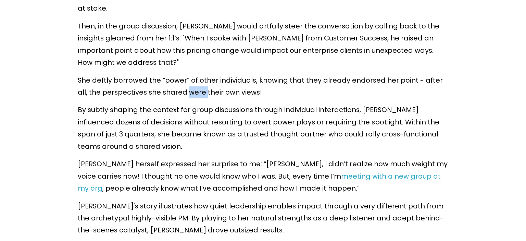
click at [186, 76] on p "She deftly borrowed the “power” of other individuals, knowing that they already…" at bounding box center [263, 86] width 371 height 24
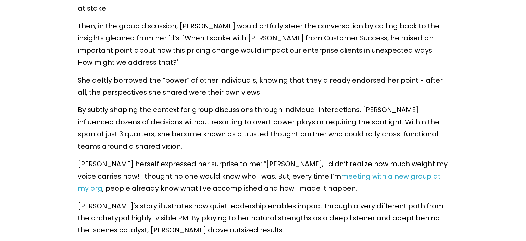
click at [186, 76] on p "She deftly borrowed the “power” of other individuals, knowing that they already…" at bounding box center [263, 86] width 371 height 24
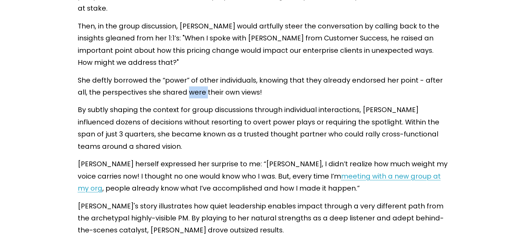
click at [186, 76] on p "She deftly borrowed the “power” of other individuals, knowing that they already…" at bounding box center [263, 86] width 371 height 24
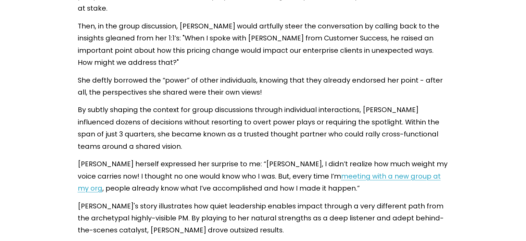
click at [186, 76] on p "She deftly borrowed the “power” of other individuals, knowing that they already…" at bounding box center [263, 86] width 371 height 24
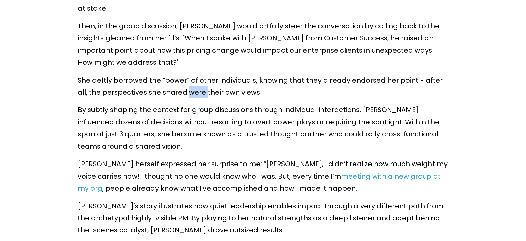
click at [186, 76] on p "She deftly borrowed the “power” of other individuals, knowing that they already…" at bounding box center [263, 86] width 371 height 24
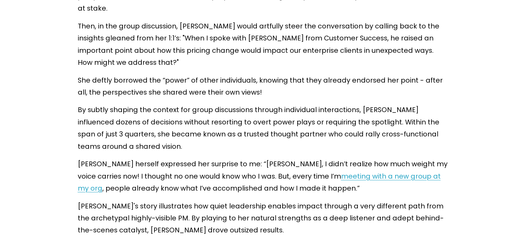
click at [186, 76] on p "She deftly borrowed the “power” of other individuals, knowing that they already…" at bounding box center [263, 86] width 371 height 24
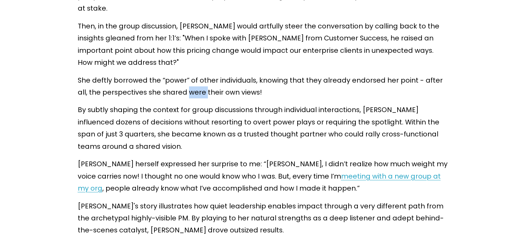
click at [186, 76] on p "She deftly borrowed the “power” of other individuals, knowing that they already…" at bounding box center [263, 86] width 371 height 24
click
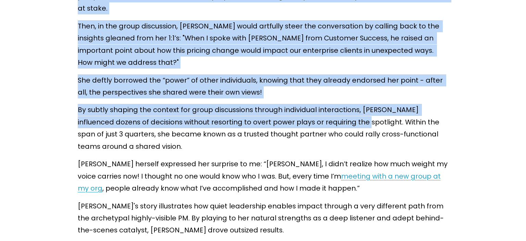
drag, startPoint x: 332, startPoint y: 108, endPoint x: 71, endPoint y: 90, distance: 261.2
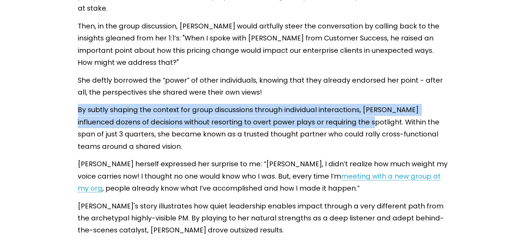
drag, startPoint x: 78, startPoint y: 98, endPoint x: 334, endPoint y: 108, distance: 255.6
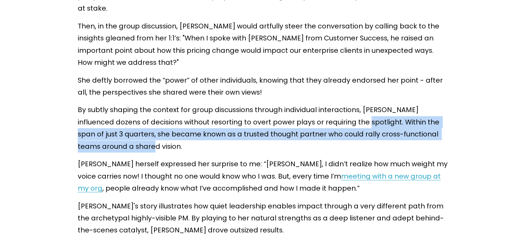
drag, startPoint x: 334, startPoint y: 108, endPoint x: 360, endPoint y: 134, distance: 37.3
drag, startPoint x: 360, startPoint y: 134, endPoint x: 338, endPoint y: 111, distance: 31.2
drag, startPoint x: 338, startPoint y: 111, endPoint x: 360, endPoint y: 130, distance: 28.2
drag, startPoint x: 360, startPoint y: 130, endPoint x: 341, endPoint y: 109, distance: 27.4
drag, startPoint x: 341, startPoint y: 109, endPoint x: 366, endPoint y: 129, distance: 31.9
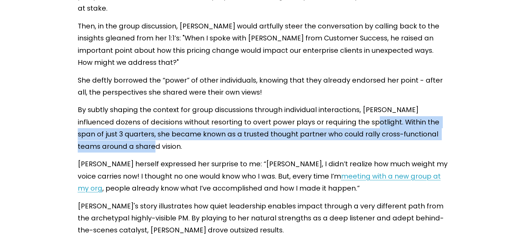
drag, startPoint x: 366, startPoint y: 129, endPoint x: 338, endPoint y: 107, distance: 36.4
drag, startPoint x: 338, startPoint y: 107, endPoint x: 362, endPoint y: 131, distance: 34.9
drag, startPoint x: 362, startPoint y: 131, endPoint x: 336, endPoint y: 110, distance: 33.8
drag, startPoint x: 336, startPoint y: 110, endPoint x: 358, endPoint y: 127, distance: 27.6
drag, startPoint x: 352, startPoint y: 129, endPoint x: 337, endPoint y: 108, distance: 26.1
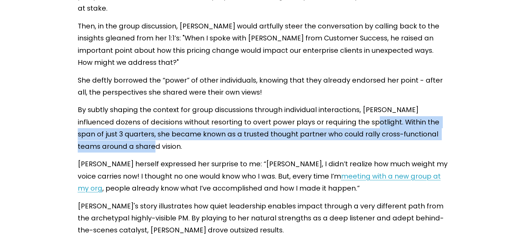
drag, startPoint x: 337, startPoint y: 108, endPoint x: 346, endPoint y: 131, distance: 25.1
drag, startPoint x: 346, startPoint y: 131, endPoint x: 339, endPoint y: 110, distance: 22.7
drag, startPoint x: 339, startPoint y: 110, endPoint x: 349, endPoint y: 133, distance: 25.6
drag, startPoint x: 349, startPoint y: 133, endPoint x: 337, endPoint y: 112, distance: 24.7
drag, startPoint x: 337, startPoint y: 112, endPoint x: 346, endPoint y: 133, distance: 22.8
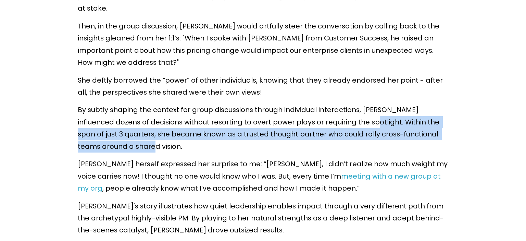
drag, startPoint x: 346, startPoint y: 133, endPoint x: 337, endPoint y: 112, distance: 22.8
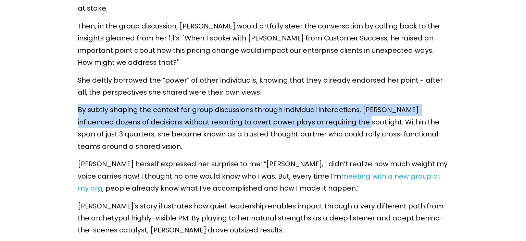
drag, startPoint x: 331, startPoint y: 111, endPoint x: 78, endPoint y: 100, distance: 253.3
drag, startPoint x: 78, startPoint y: 100, endPoint x: 332, endPoint y: 110, distance: 254.3
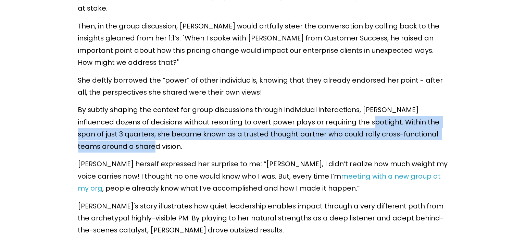
drag, startPoint x: 334, startPoint y: 110, endPoint x: 367, endPoint y: 138, distance: 43.8
drag, startPoint x: 367, startPoint y: 138, endPoint x: 335, endPoint y: 110, distance: 42.7
drag, startPoint x: 335, startPoint y: 110, endPoint x: 362, endPoint y: 135, distance: 37.3
drag, startPoint x: 362, startPoint y: 135, endPoint x: 336, endPoint y: 108, distance: 38.3
drag, startPoint x: 336, startPoint y: 108, endPoint x: 352, endPoint y: 130, distance: 28.4
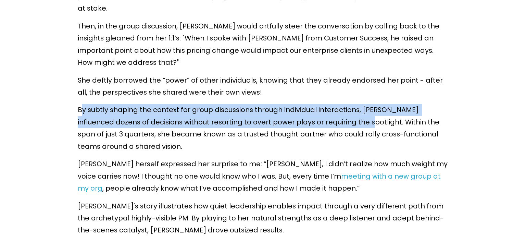
drag, startPoint x: 333, startPoint y: 106, endPoint x: 81, endPoint y: 98, distance: 252.1
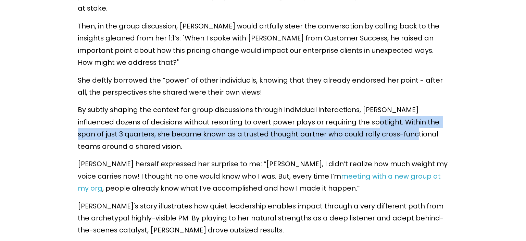
drag, startPoint x: 336, startPoint y: 111, endPoint x: 360, endPoint y: 127, distance: 28.8
drag, startPoint x: 343, startPoint y: 130, endPoint x: 336, endPoint y: 109, distance: 22.9
drag, startPoint x: 336, startPoint y: 109, endPoint x: 338, endPoint y: 130, distance: 22.0
drag, startPoint x: 338, startPoint y: 130, endPoint x: 337, endPoint y: 110, distance: 20.9
drag
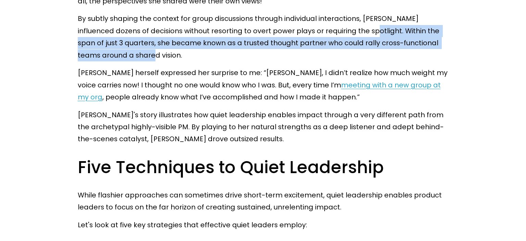
scroll to position [1160, 0]
drag, startPoint x: 332, startPoint y: 15, endPoint x: 334, endPoint y: 51, distance: 35.7
drag, startPoint x: 325, startPoint y: 45, endPoint x: 334, endPoint y: 18, distance: 28.5
drag, startPoint x: 334, startPoint y: 18, endPoint x: 337, endPoint y: 37, distance: 18.6
drag, startPoint x: 337, startPoint y: 37, endPoint x: 336, endPoint y: 20, distance: 16.4
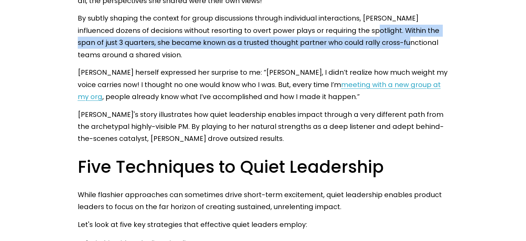
drag, startPoint x: 336, startPoint y: 20, endPoint x: 339, endPoint y: 36, distance: 15.9
drag, startPoint x: 334, startPoint y: 36, endPoint x: 338, endPoint y: 19, distance: 17.4
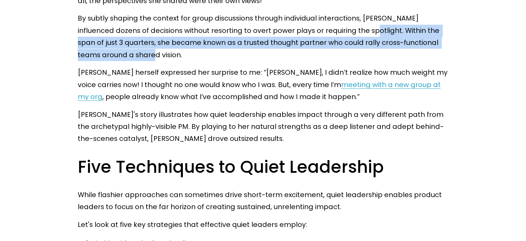
drag, startPoint x: 335, startPoint y: 17, endPoint x: 336, endPoint y: 48, distance: 30.8
drag, startPoint x: 336, startPoint y: 48, endPoint x: 338, endPoint y: 19, distance: 28.8
drag, startPoint x: 338, startPoint y: 19, endPoint x: 339, endPoint y: 41, distance: 22.0
drag, startPoint x: 339, startPoint y: 41, endPoint x: 339, endPoint y: 20, distance: 20.9
drag, startPoint x: 339, startPoint y: 20, endPoint x: 342, endPoint y: 41, distance: 21.1
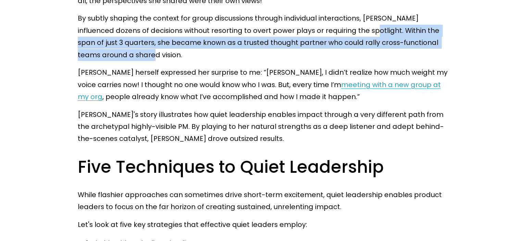
drag, startPoint x: 342, startPoint y: 41, endPoint x: 337, endPoint y: 21, distance: 21.2
drag, startPoint x: 337, startPoint y: 21, endPoint x: 337, endPoint y: 39, distance: 18.5
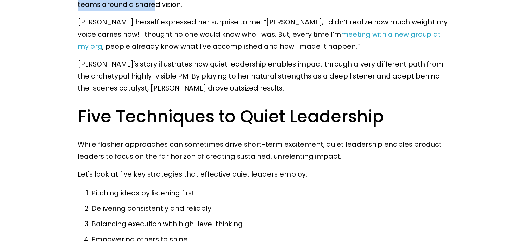
scroll to position [1211, 0]
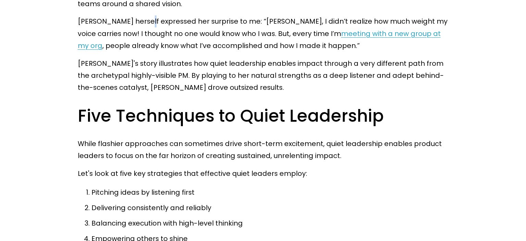
drag, startPoint x: 146, startPoint y: 8, endPoint x: 150, endPoint y: 10, distance: 4.6
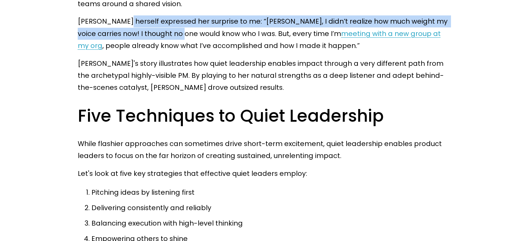
drag, startPoint x: 150, startPoint y: 10, endPoint x: 164, endPoint y: 27, distance: 22.0
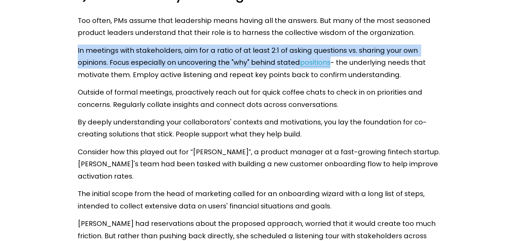
scroll to position [1504, 0]
